Goal: Task Accomplishment & Management: Manage account settings

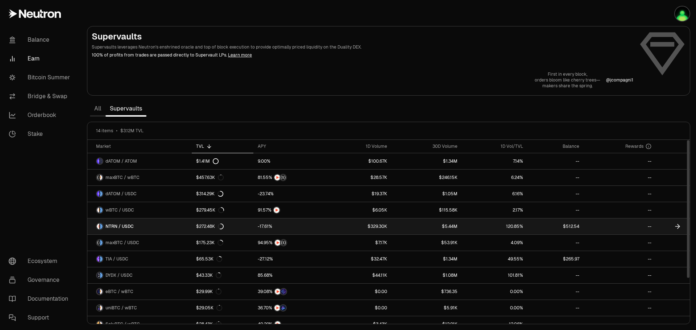
click at [549, 223] on link at bounding box center [556, 227] width 56 height 16
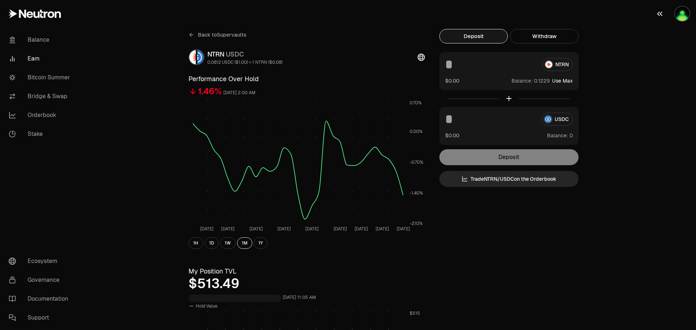
click at [683, 14] on img "button" at bounding box center [682, 14] width 15 height 15
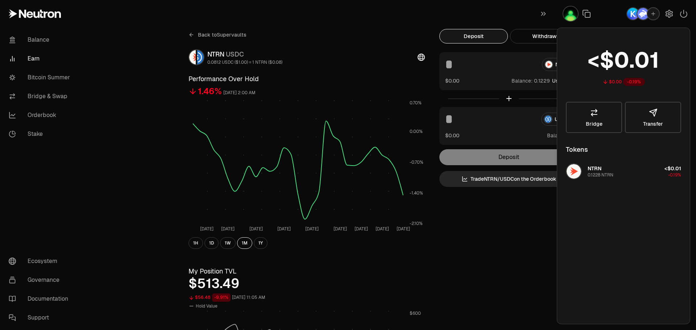
click at [631, 16] on img "button" at bounding box center [633, 14] width 12 height 12
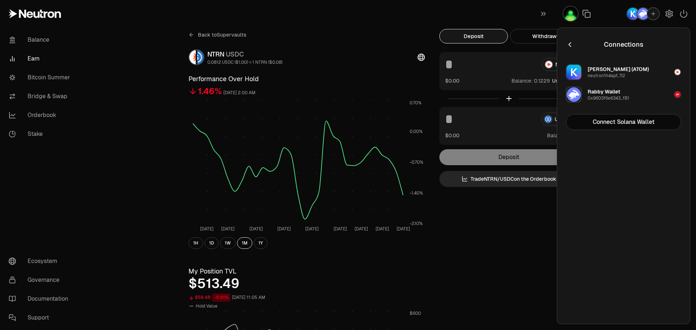
click at [611, 73] on div "[PERSON_NAME] (ATOM)" at bounding box center [618, 69] width 61 height 7
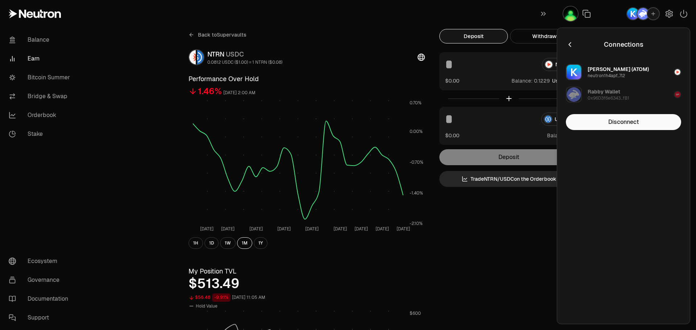
click at [613, 159] on div "Connections [PERSON_NAME] (ATOM) neutron1h4apf...7l2 Rabby Wallet 0x96D3f6e6343…" at bounding box center [623, 176] width 115 height 279
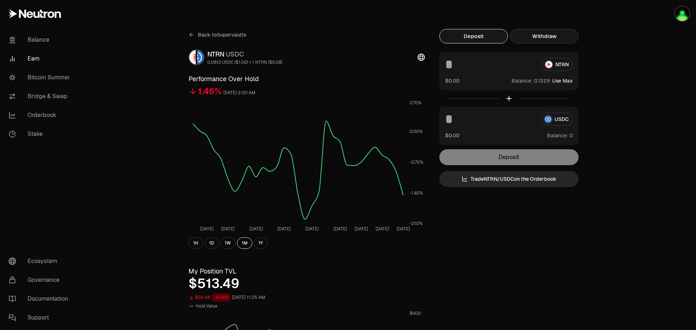
click at [564, 41] on button "Withdraw" at bounding box center [544, 36] width 69 height 15
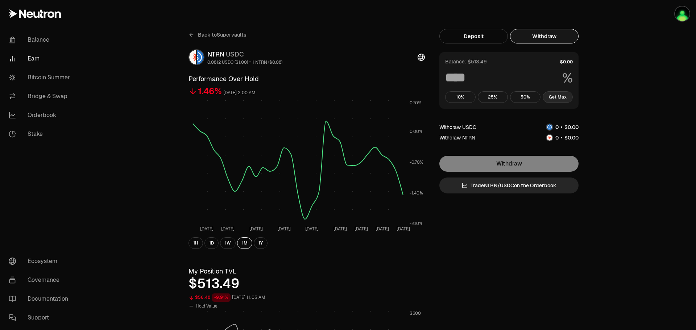
click at [559, 96] on button "Get Max" at bounding box center [558, 97] width 30 height 12
type input "***"
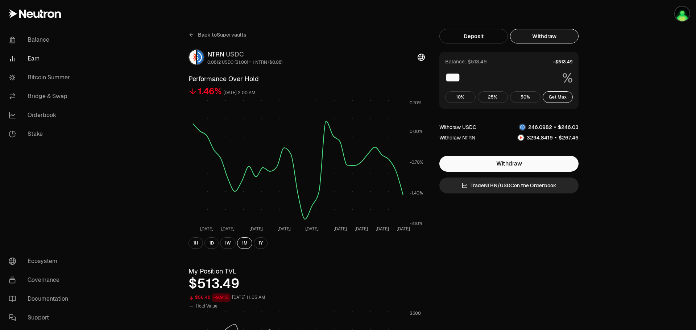
drag, startPoint x: 620, startPoint y: 113, endPoint x: 556, endPoint y: 53, distance: 88.5
